Goal: Information Seeking & Learning: Check status

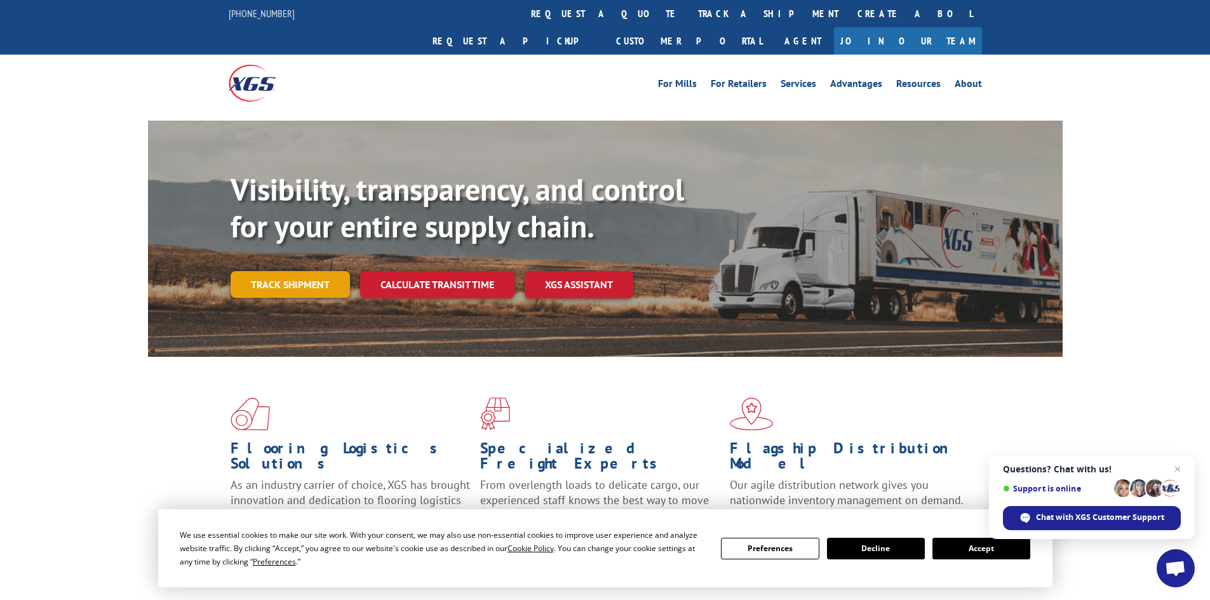
click at [252, 271] on link "Track shipment" at bounding box center [289, 284] width 119 height 27
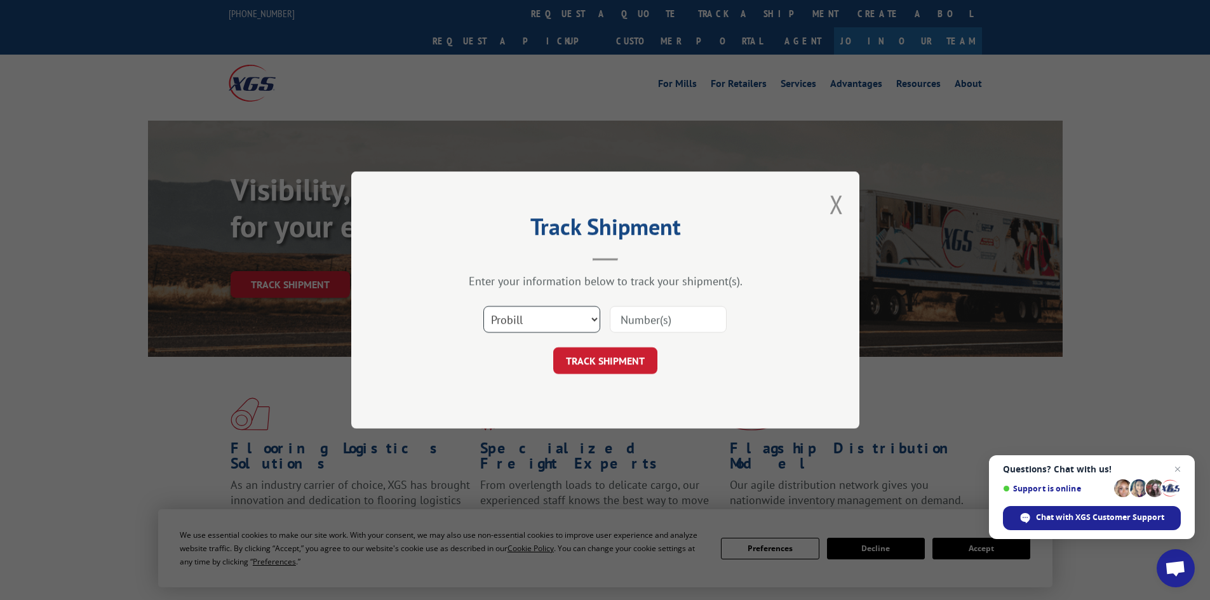
click at [561, 321] on select "Select category... Probill BOL PO" at bounding box center [541, 319] width 117 height 27
select select "bol"
click at [483, 306] on select "Select category... Probill BOL PO" at bounding box center [541, 319] width 117 height 27
click at [626, 330] on input at bounding box center [668, 319] width 117 height 27
type input "0915440"
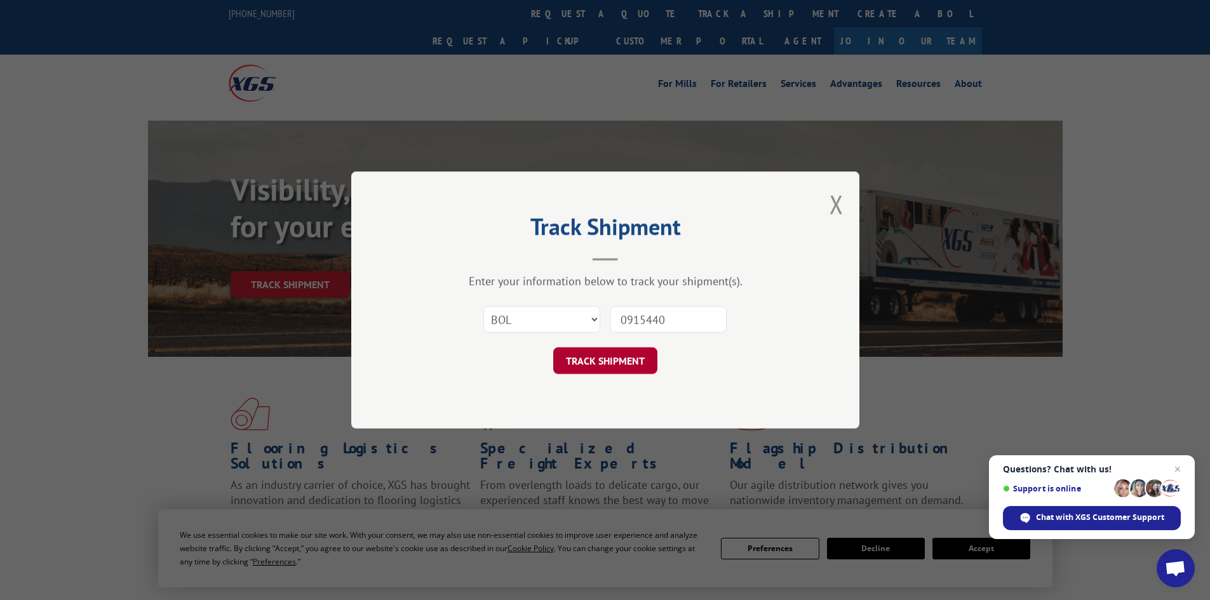
click at [611, 364] on button "TRACK SHIPMENT" at bounding box center [605, 360] width 104 height 27
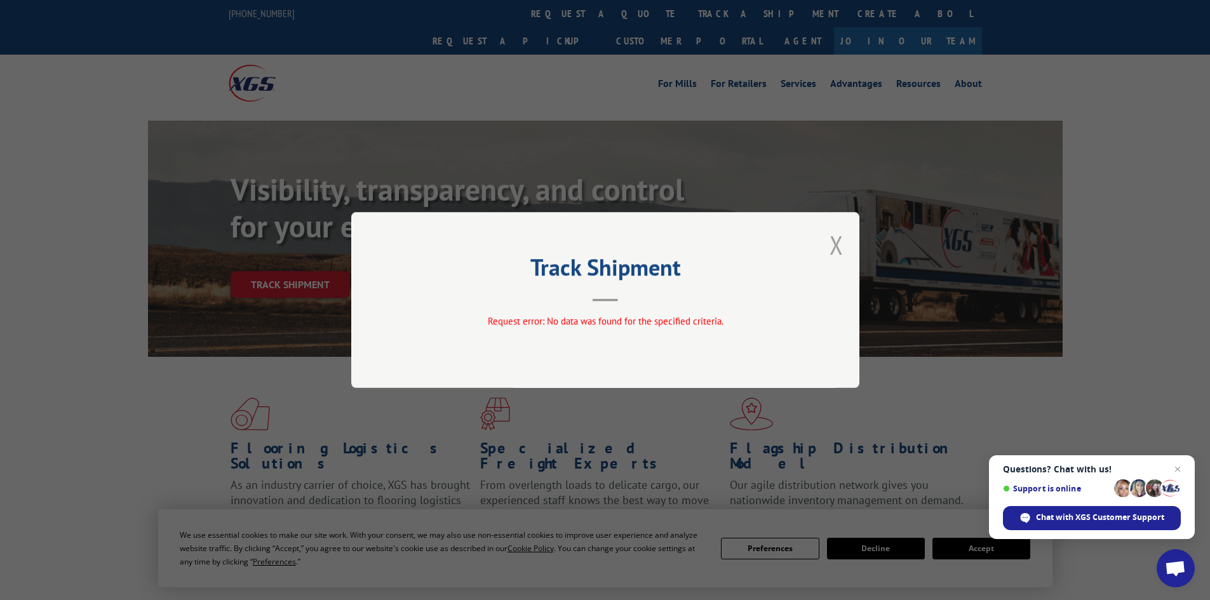
click at [835, 243] on button "Close modal" at bounding box center [836, 245] width 14 height 34
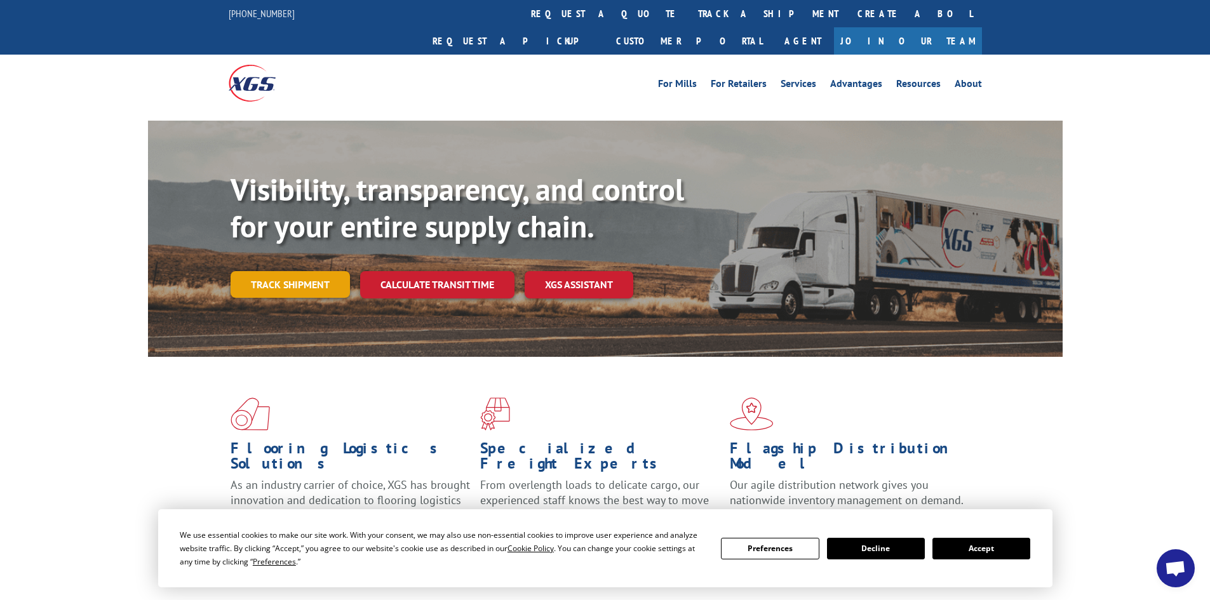
click at [288, 271] on link "Track shipment" at bounding box center [289, 284] width 119 height 27
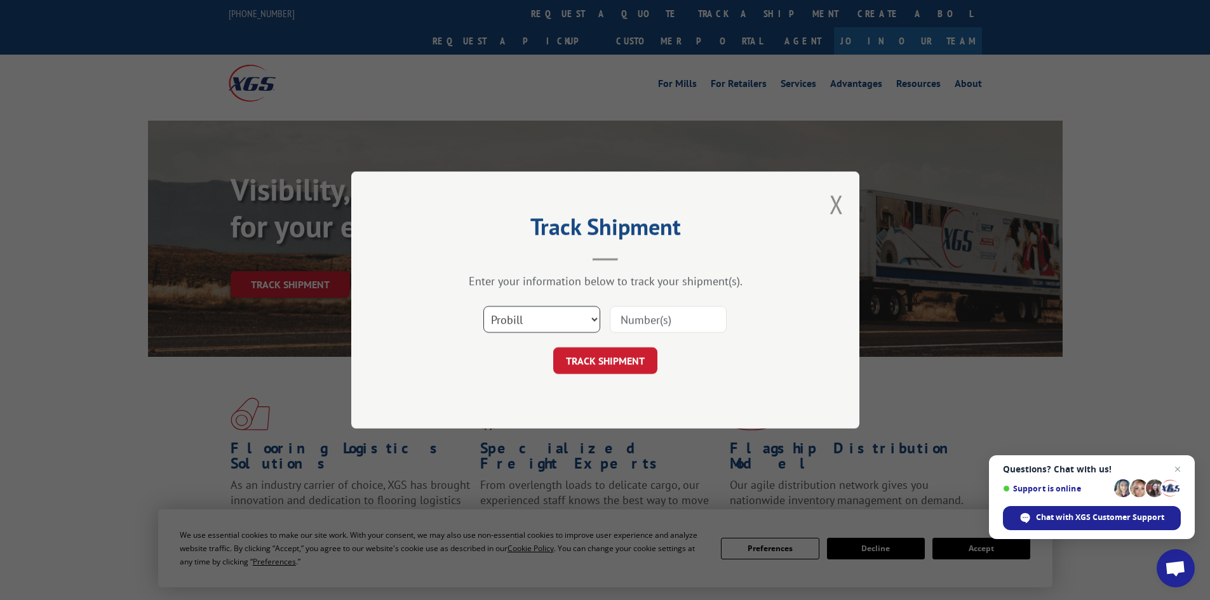
click at [530, 331] on select "Select category... Probill BOL PO" at bounding box center [541, 319] width 117 height 27
click at [483, 306] on select "Select category... Probill BOL PO" at bounding box center [541, 319] width 117 height 27
click at [516, 323] on select "Select category... Probill BOL PO" at bounding box center [541, 319] width 117 height 27
select select "bol"
click at [483, 306] on select "Select category... Probill BOL PO" at bounding box center [541, 319] width 117 height 27
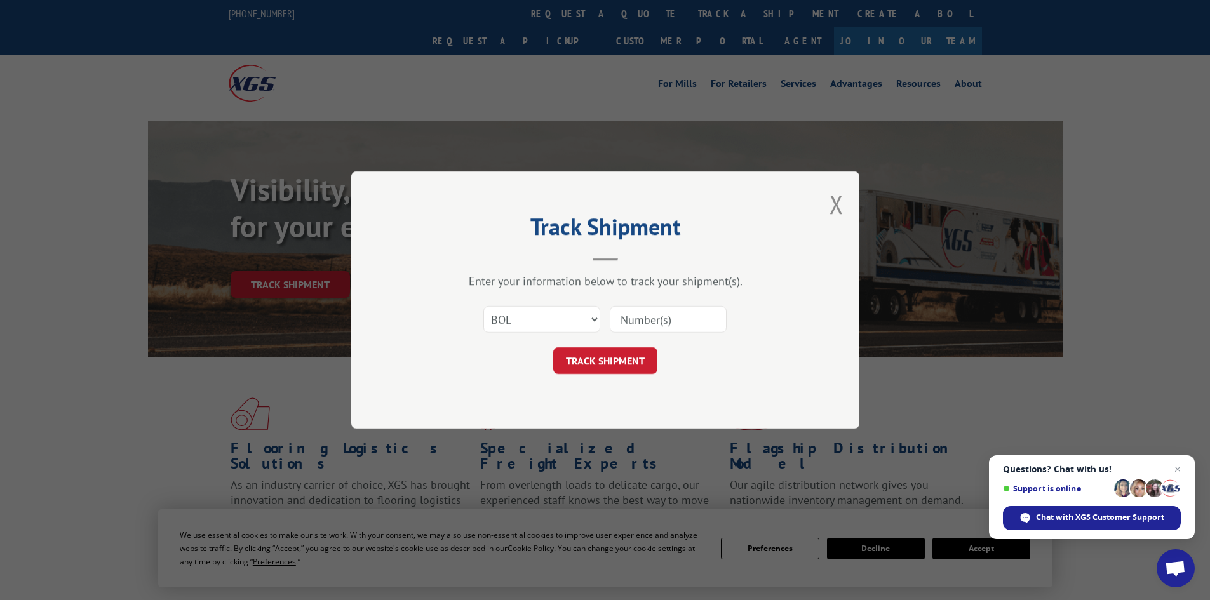
click at [629, 323] on input at bounding box center [668, 319] width 117 height 27
type input "0915440"
click at [615, 365] on button "TRACK SHIPMENT" at bounding box center [605, 360] width 104 height 27
